Goal: Task Accomplishment & Management: Use online tool/utility

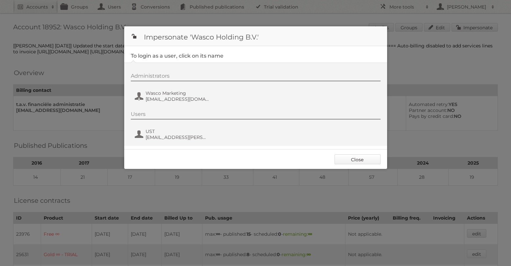
click at [359, 159] on link "Close" at bounding box center [358, 159] width 46 height 10
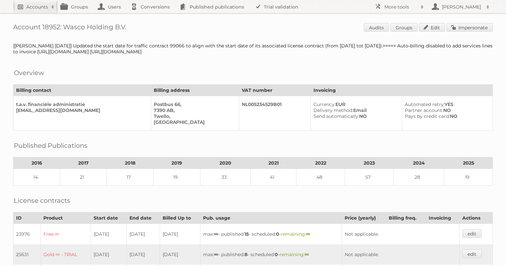
click at [31, 4] on h2 "Accounts" at bounding box center [37, 7] width 22 height 7
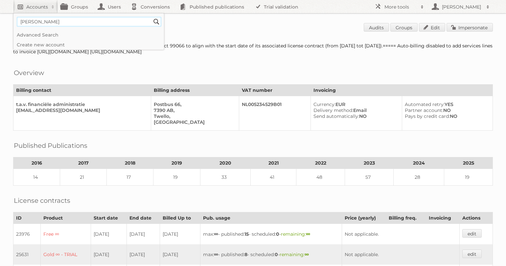
type input"] "leen bakker"
click at [152, 17] on input "Search" at bounding box center [157, 22] width 10 height 10
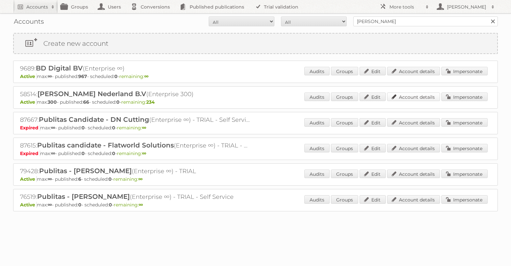
click at [412, 95] on link "Account details" at bounding box center [413, 96] width 53 height 9
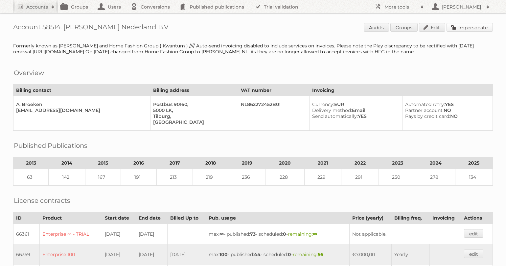
click at [481, 23] on link "Impersonate" at bounding box center [470, 27] width 46 height 9
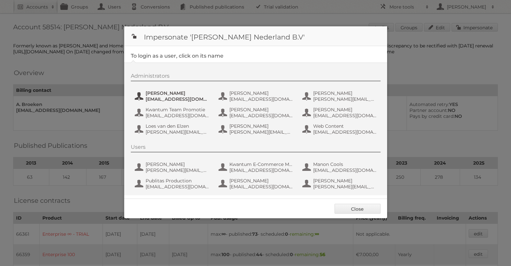
click at [176, 99] on span "aguiking@leenbakker.nl" at bounding box center [178, 99] width 64 height 6
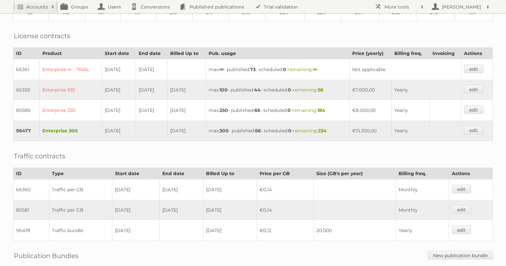
scroll to position [248, 0]
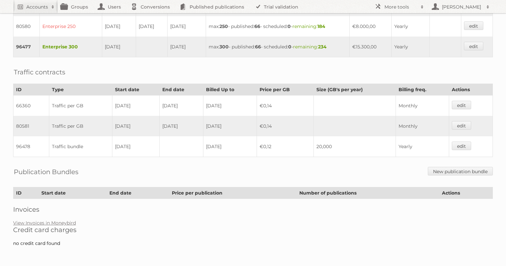
click at [42, 226] on h2 "Credit card charges" at bounding box center [253, 230] width 480 height 8
click at [45, 222] on link "View Invoices in Moneybird" at bounding box center [44, 223] width 63 height 6
click at [56, 223] on link "View Invoices in Moneybird" at bounding box center [44, 223] width 63 height 6
click at [23, 4] on link "Accounts" at bounding box center [35, 6] width 45 height 13
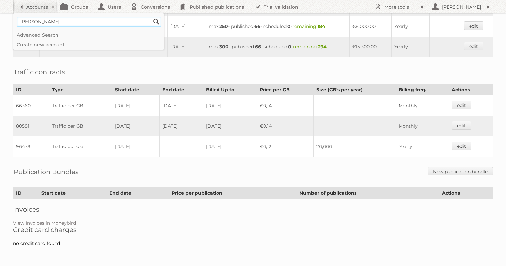
type input"] "[PERSON_NAME]"
click at [152, 17] on input "Search" at bounding box center [157, 22] width 10 height 10
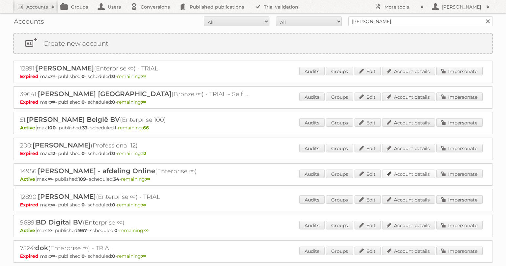
click at [403, 175] on link "Account details" at bounding box center [408, 173] width 53 height 9
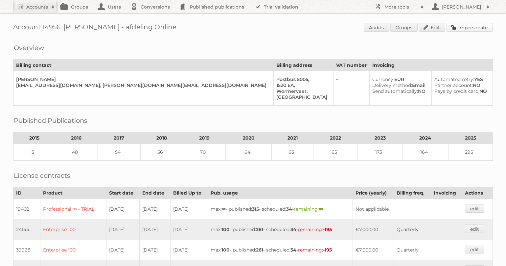
click at [484, 28] on link "Impersonate" at bounding box center [470, 27] width 46 height 9
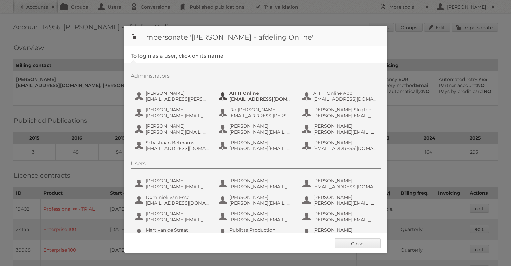
click at [252, 92] on span "AH IT Online" at bounding box center [261, 93] width 64 height 6
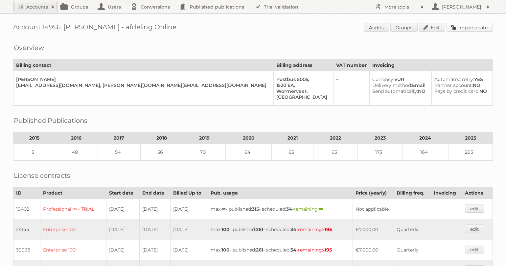
click at [463, 26] on link "Impersonate" at bounding box center [470, 27] width 46 height 9
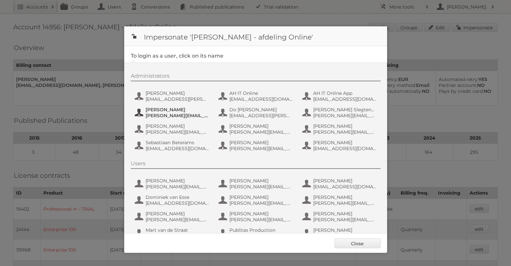
click at [180, 108] on span "[PERSON_NAME]" at bounding box center [178, 110] width 64 height 6
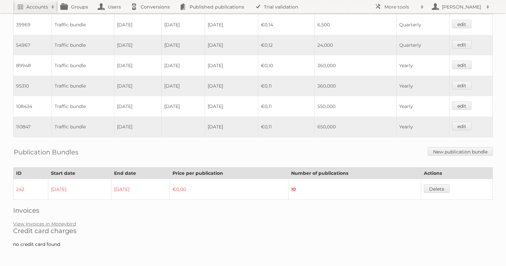
scroll to position [427, 0]
click at [52, 224] on link "View Invoices in Moneybird" at bounding box center [44, 223] width 63 height 6
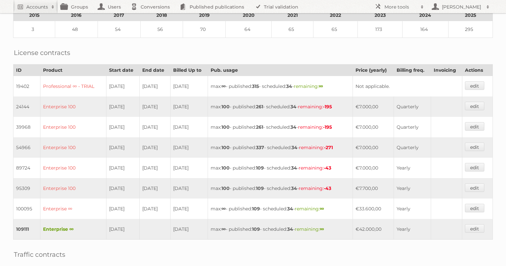
scroll to position [0, 0]
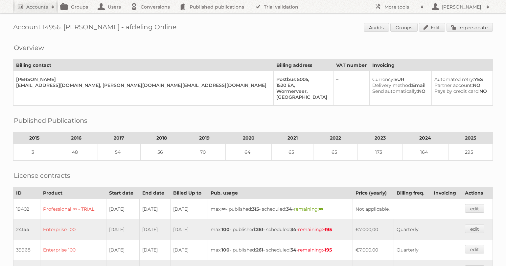
click at [38, 5] on h2 "Accounts" at bounding box center [37, 7] width 22 height 7
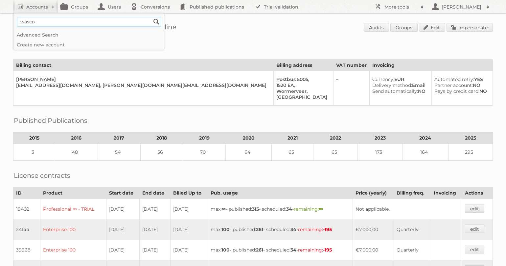
type input"] "wasco"
click at [152, 17] on input "Search" at bounding box center [157, 22] width 10 height 10
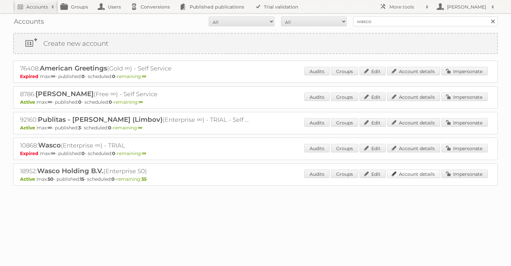
click at [411, 171] on link "Account details" at bounding box center [413, 173] width 53 height 9
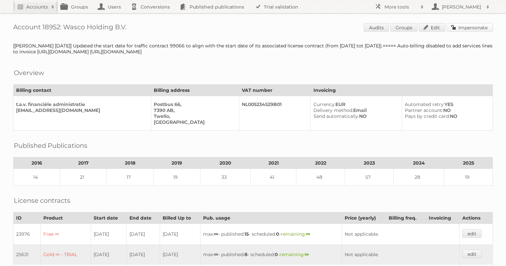
click at [472, 30] on link "Impersonate" at bounding box center [470, 27] width 46 height 9
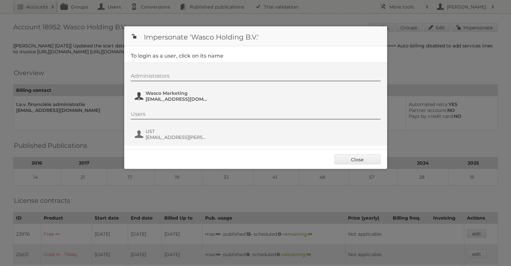
click at [162, 96] on span "marketing@wasco.nl" at bounding box center [178, 99] width 64 height 6
